Goal: Check status: Check status

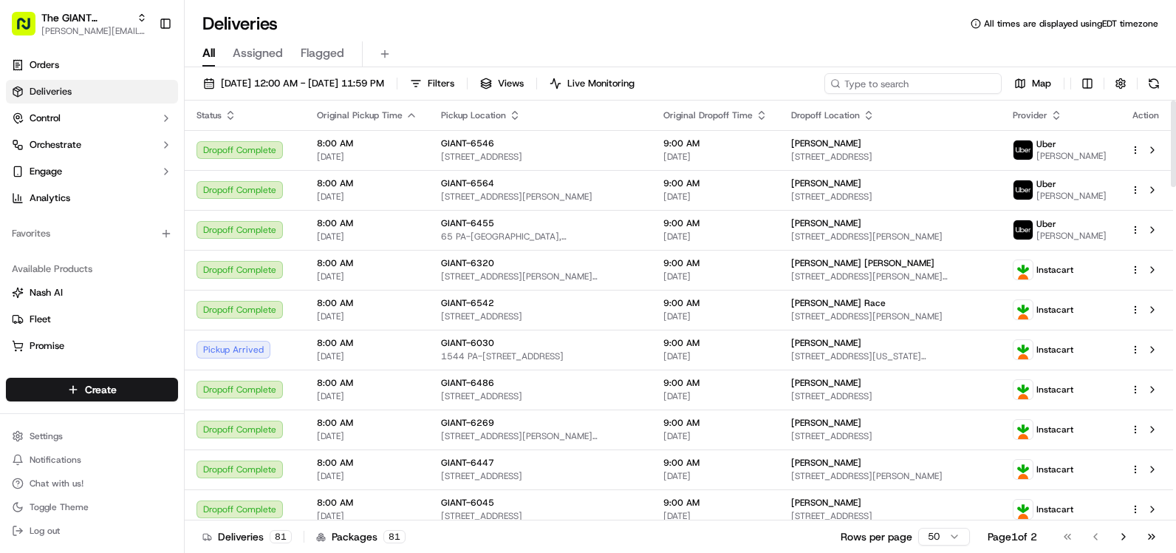
click at [930, 86] on input at bounding box center [913, 83] width 177 height 21
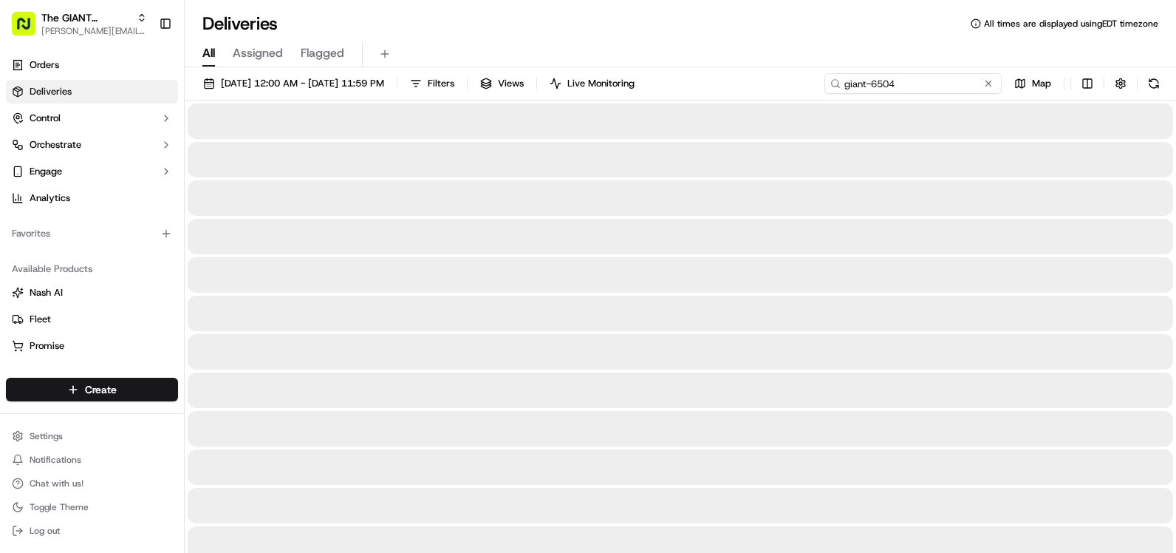
type input "giant-6504"
click at [788, 34] on div "Deliveries All times are displayed using EDT timezone" at bounding box center [681, 24] width 992 height 24
